Goal: Information Seeking & Learning: Learn about a topic

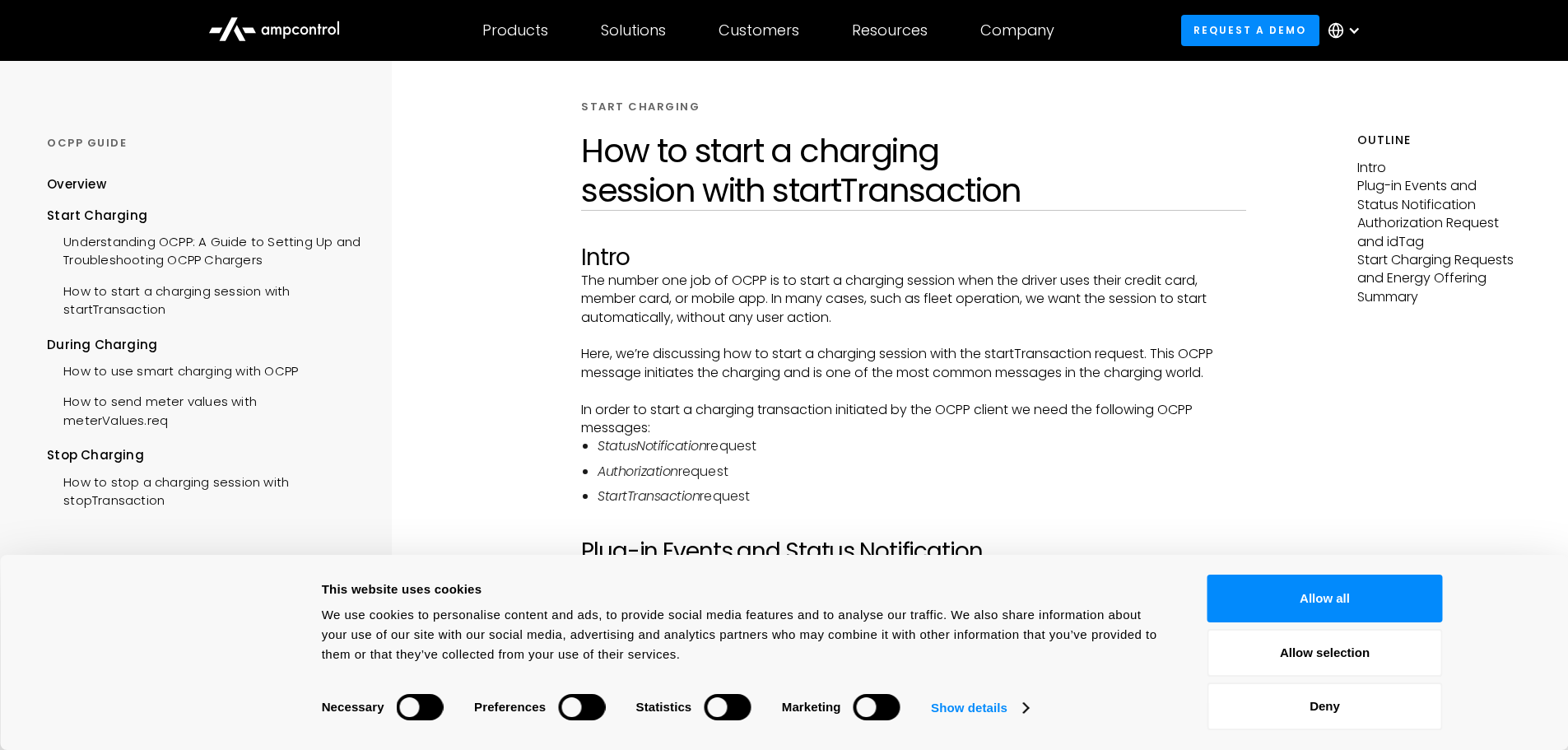
scroll to position [82, 0]
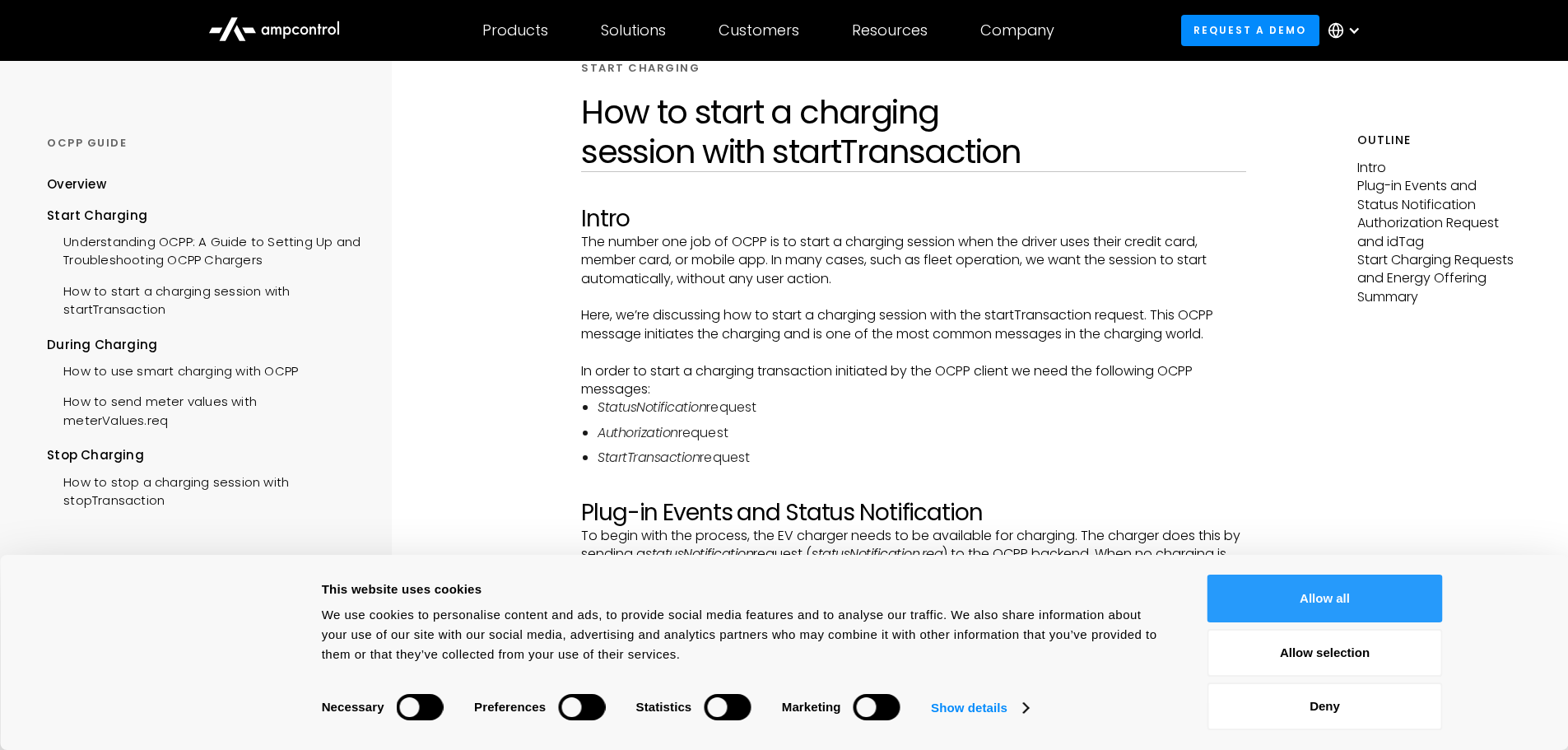
click at [1347, 604] on button "Allow all" at bounding box center [1325, 598] width 235 height 47
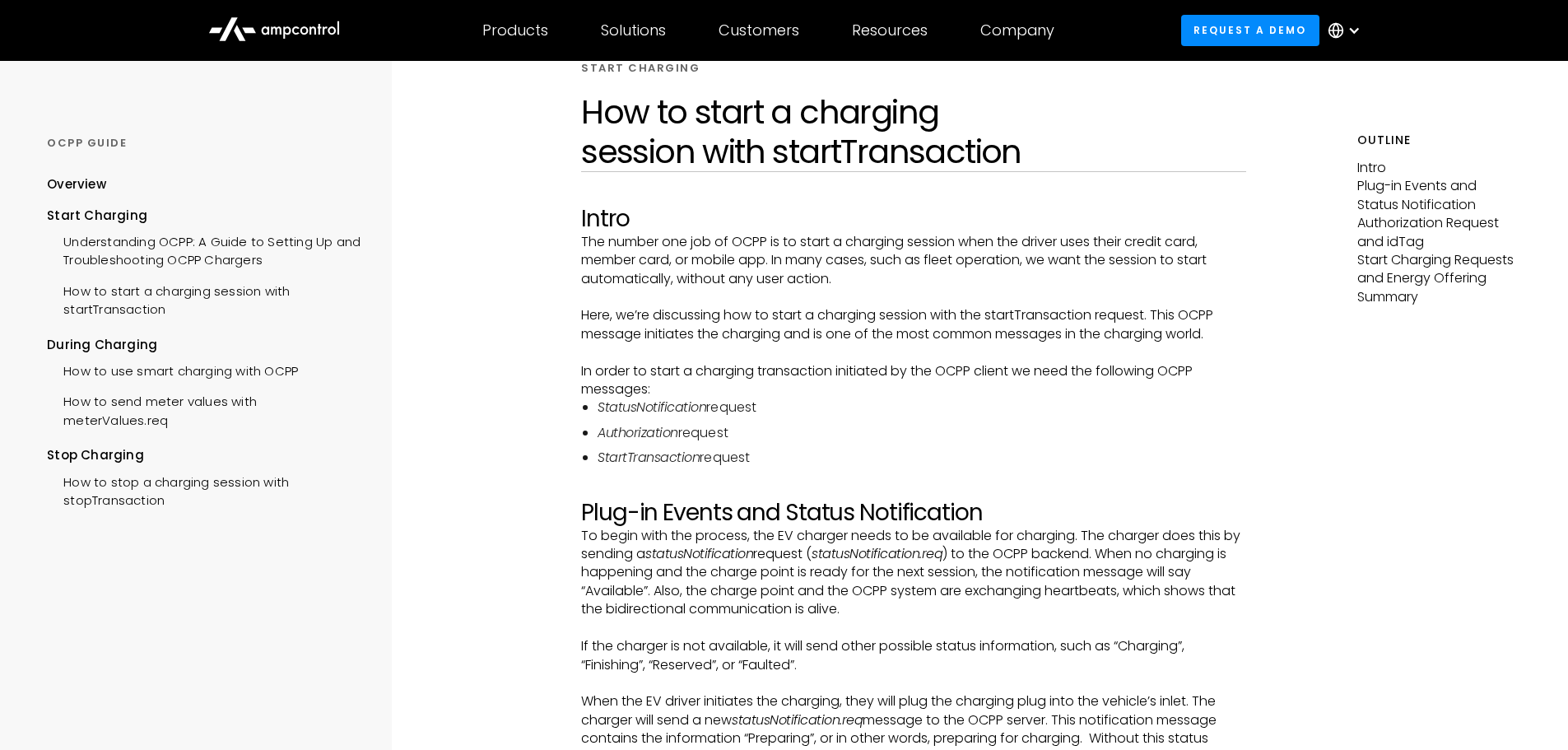
scroll to position [0, 0]
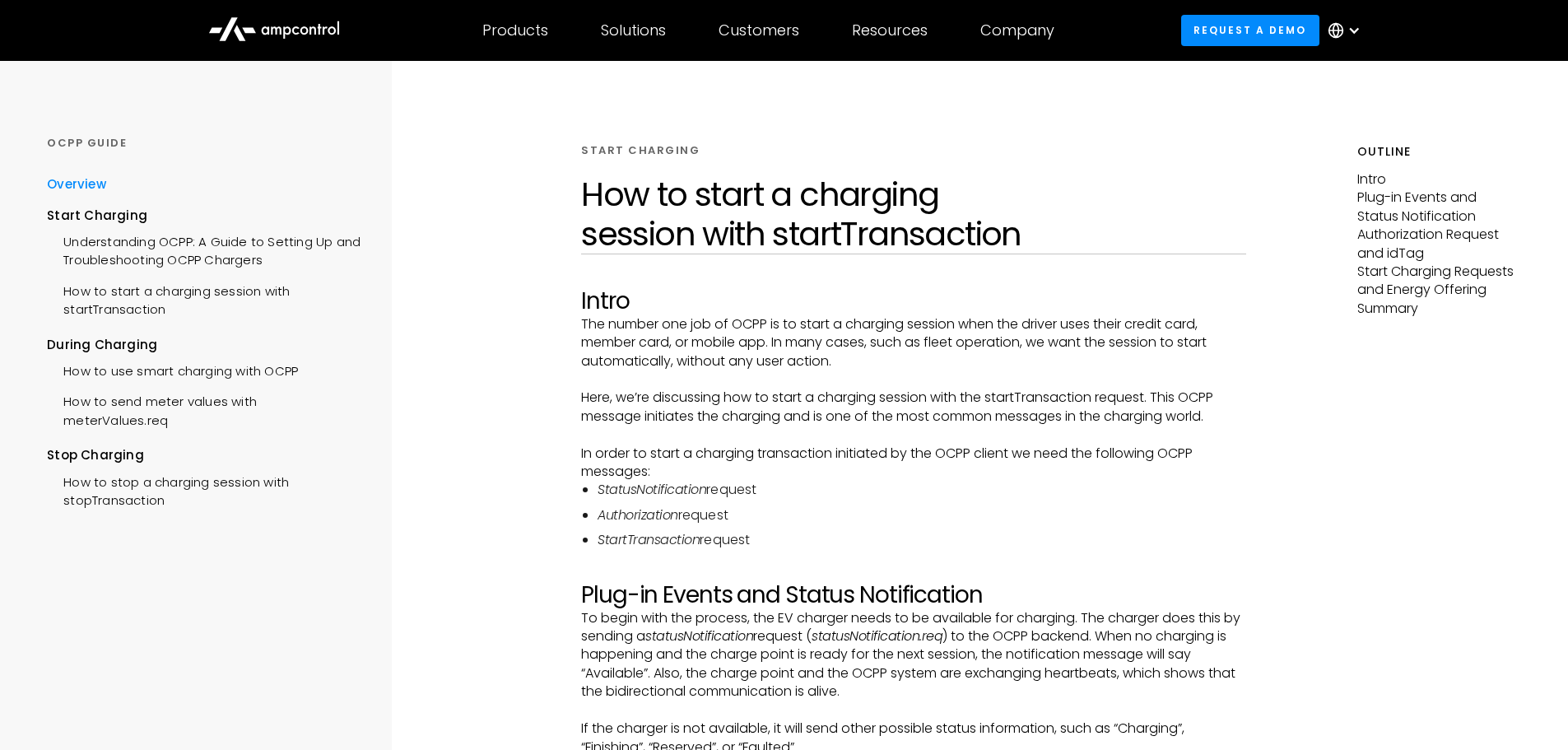
click at [96, 182] on div "Overview" at bounding box center [76, 183] width 60 height 18
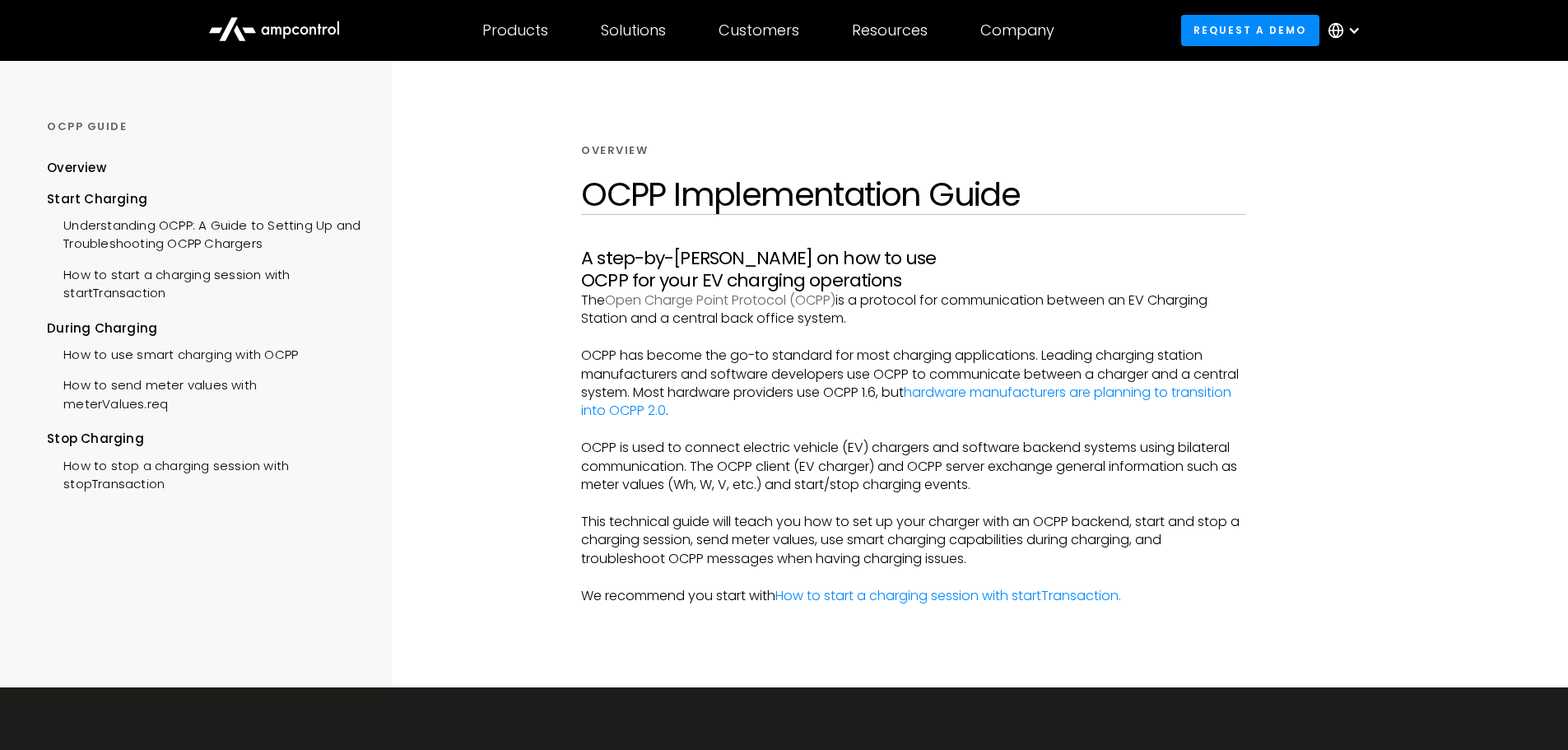
click at [770, 290] on link "Open Charge Point Protocol (OCPP)" at bounding box center [720, 300] width 231 height 19
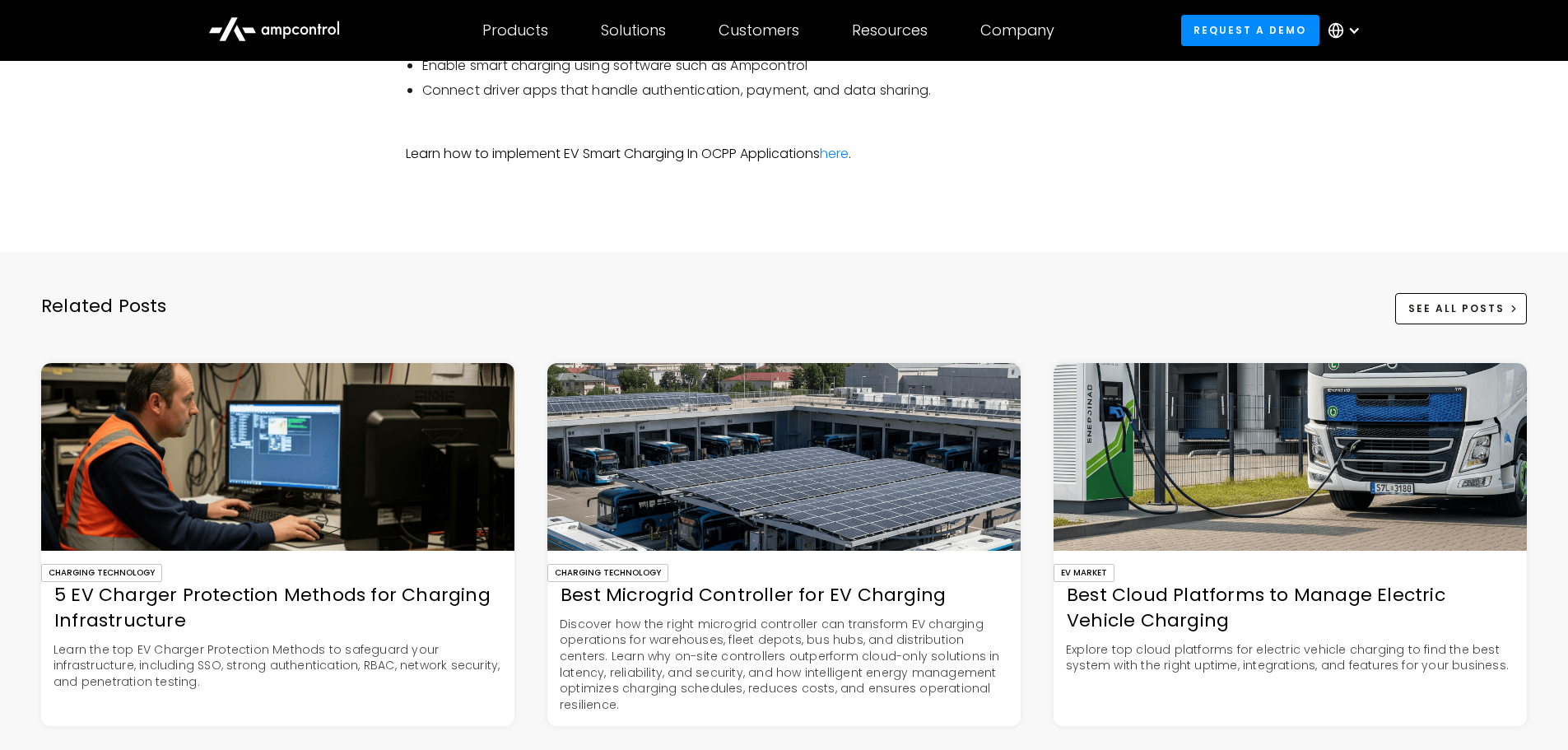
scroll to position [2552, 0]
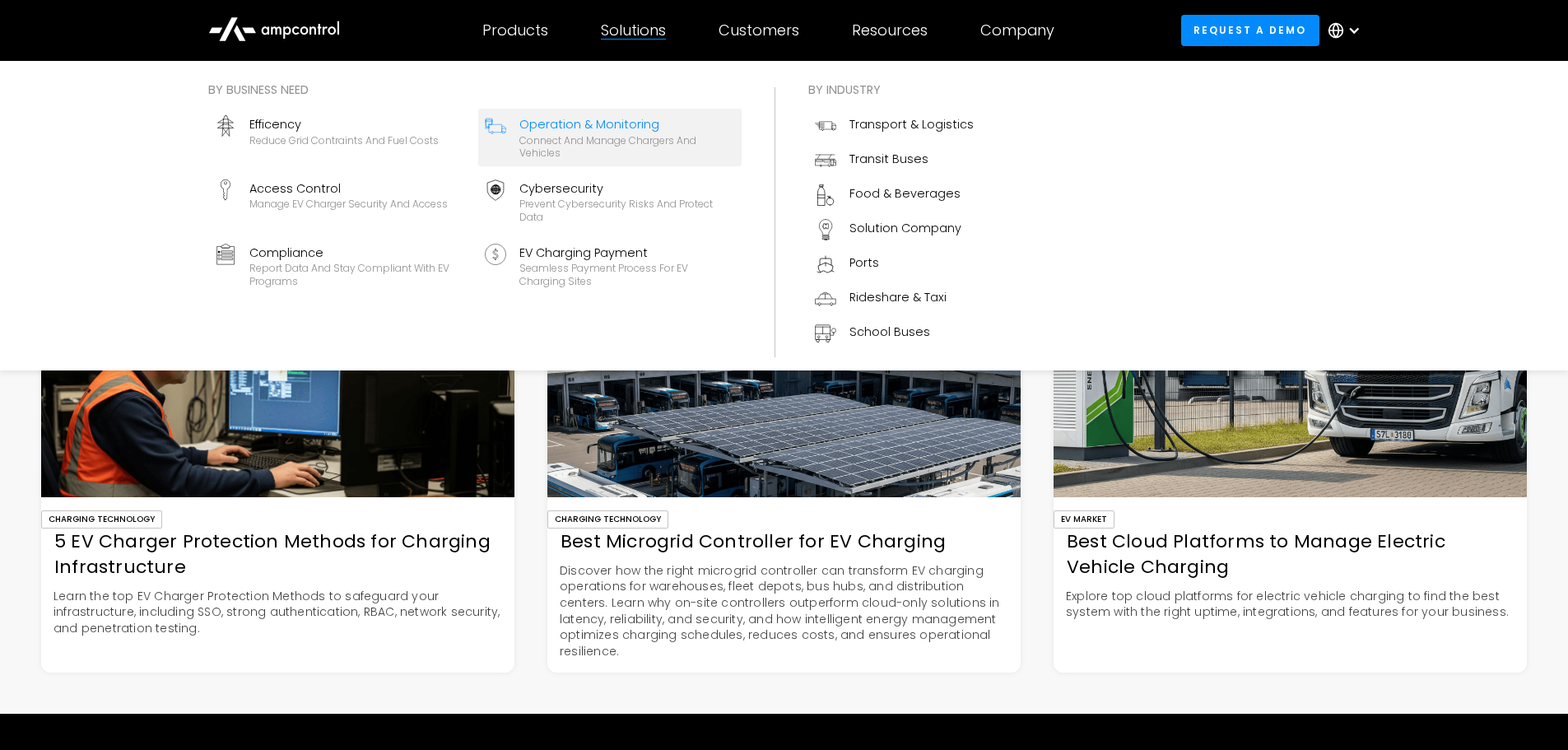
click at [620, 137] on div "Connect and manage chargers and vehicles" at bounding box center [627, 146] width 216 height 25
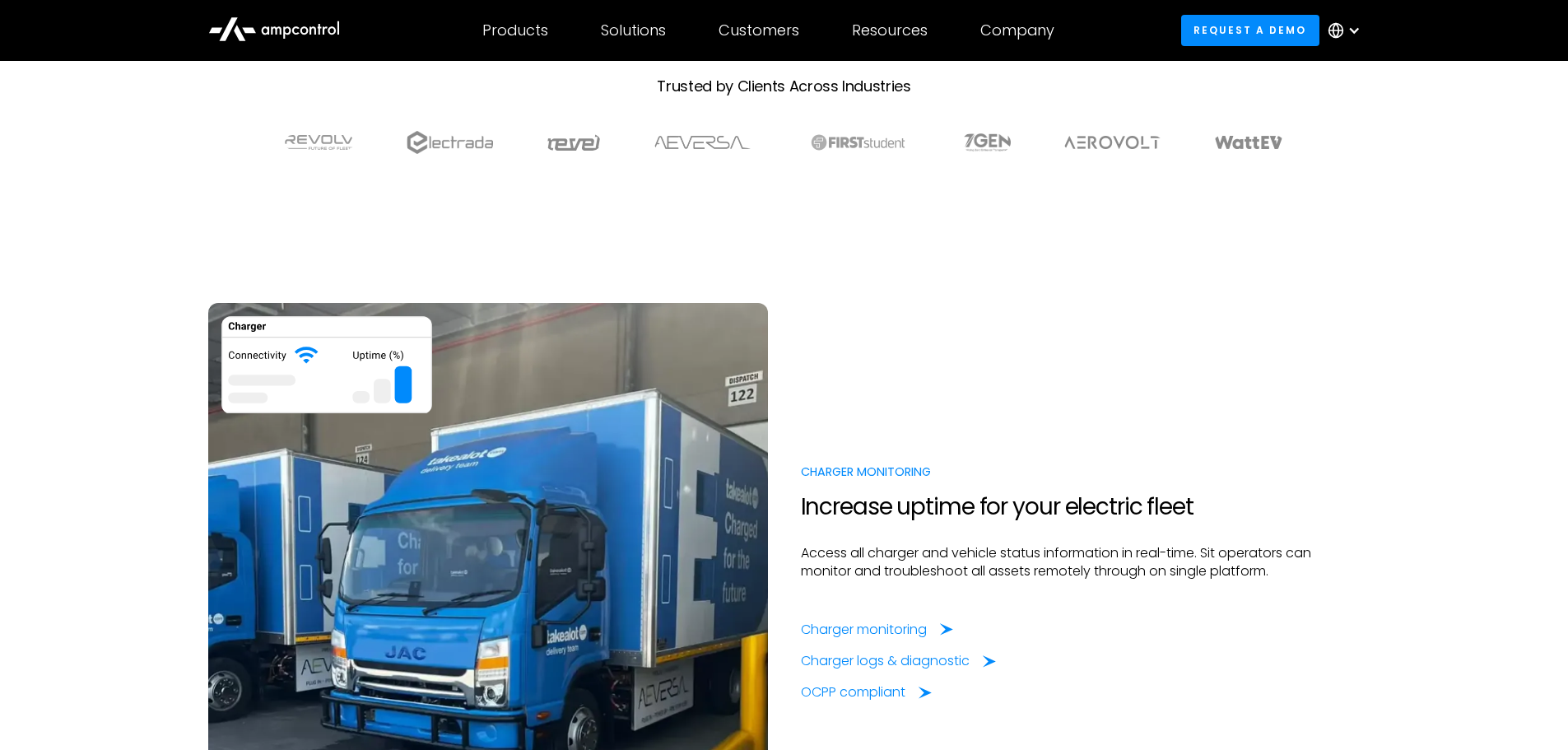
scroll to position [988, 0]
